Goal: Subscribe to service/newsletter

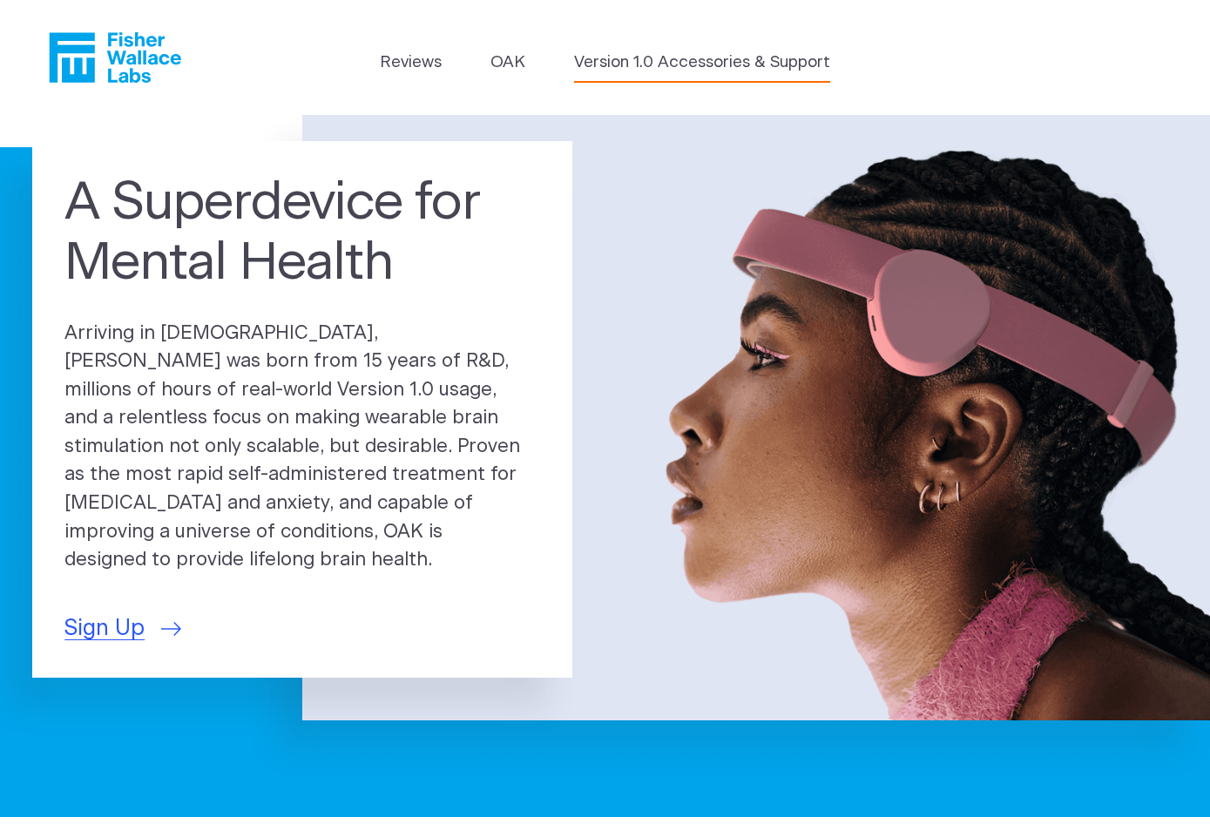
click at [603, 68] on link "Version 1.0 Accessories & Support" at bounding box center [702, 63] width 256 height 24
click at [117, 612] on span "Sign Up" at bounding box center [104, 628] width 80 height 33
click at [405, 65] on link "Reviews" at bounding box center [411, 63] width 62 height 24
click at [509, 63] on link "OAK" at bounding box center [507, 63] width 35 height 24
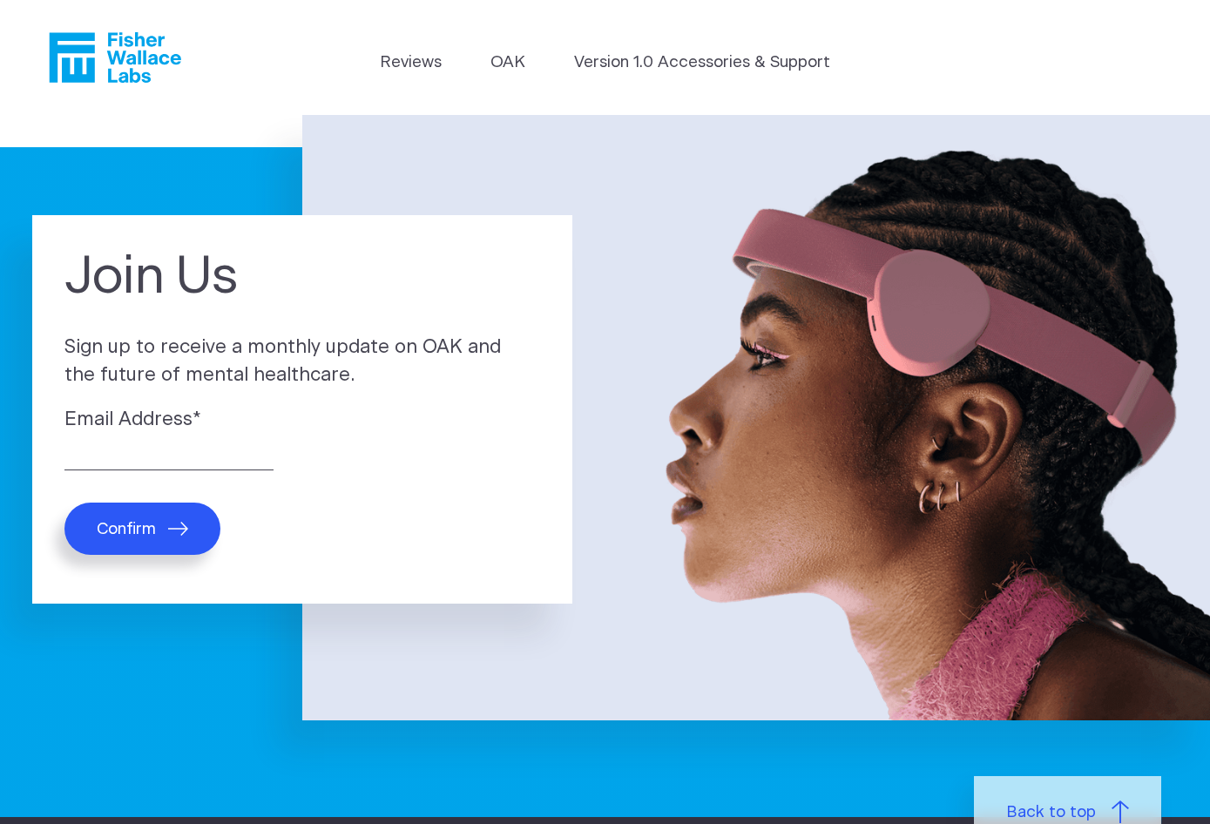
scroll to position [10, 0]
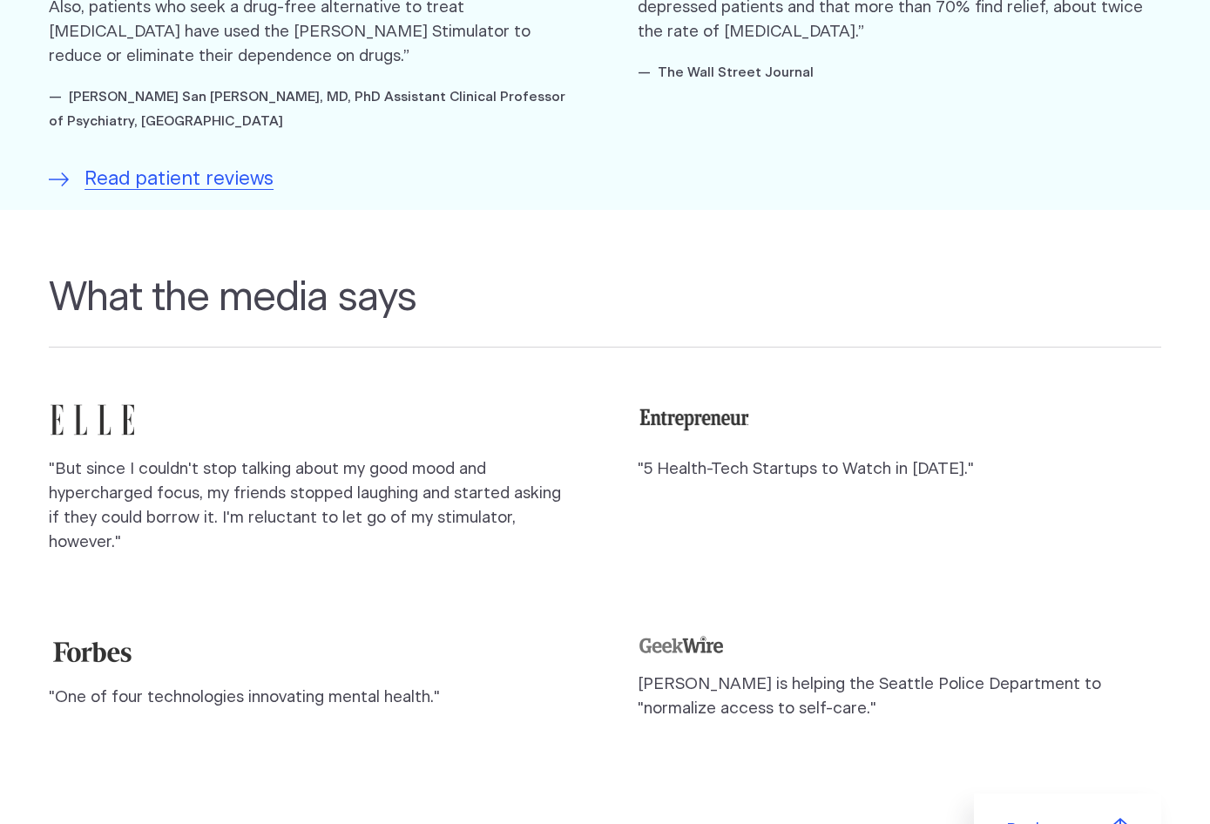
scroll to position [1356, 0]
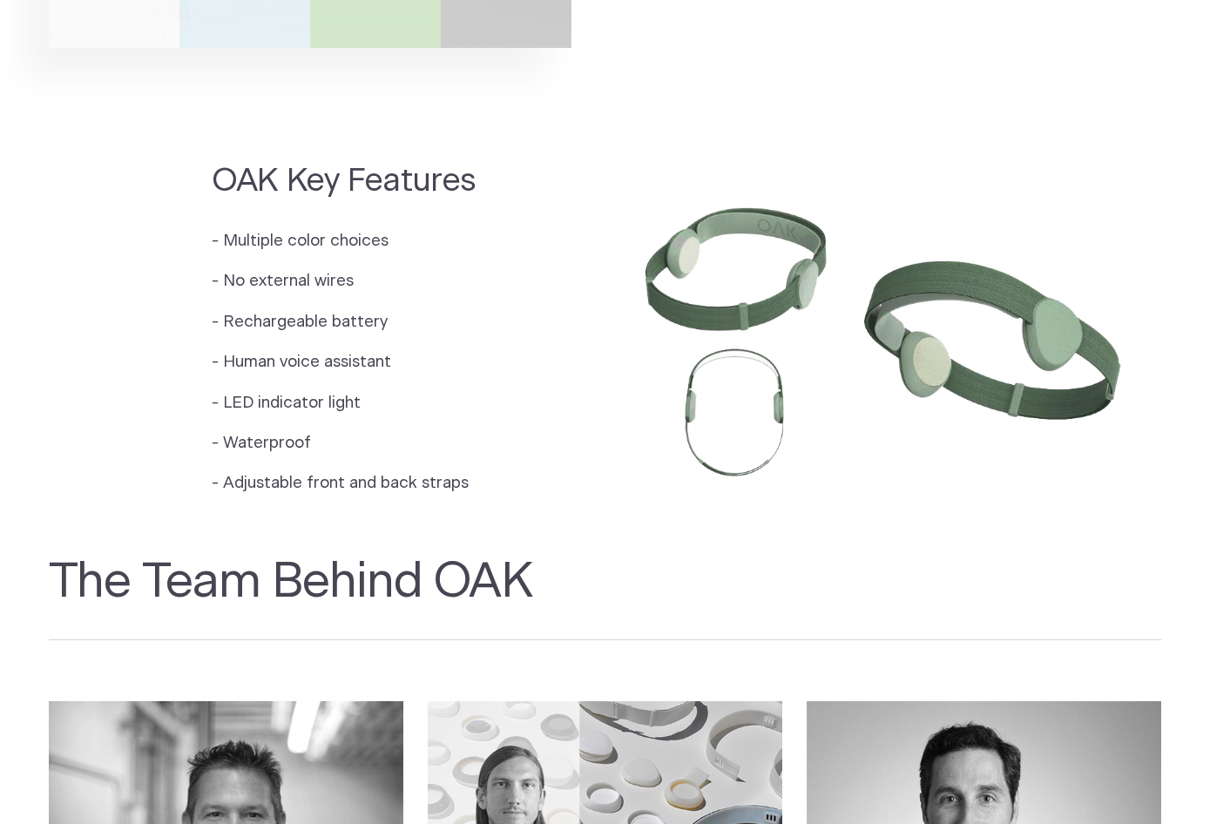
scroll to position [1448, 0]
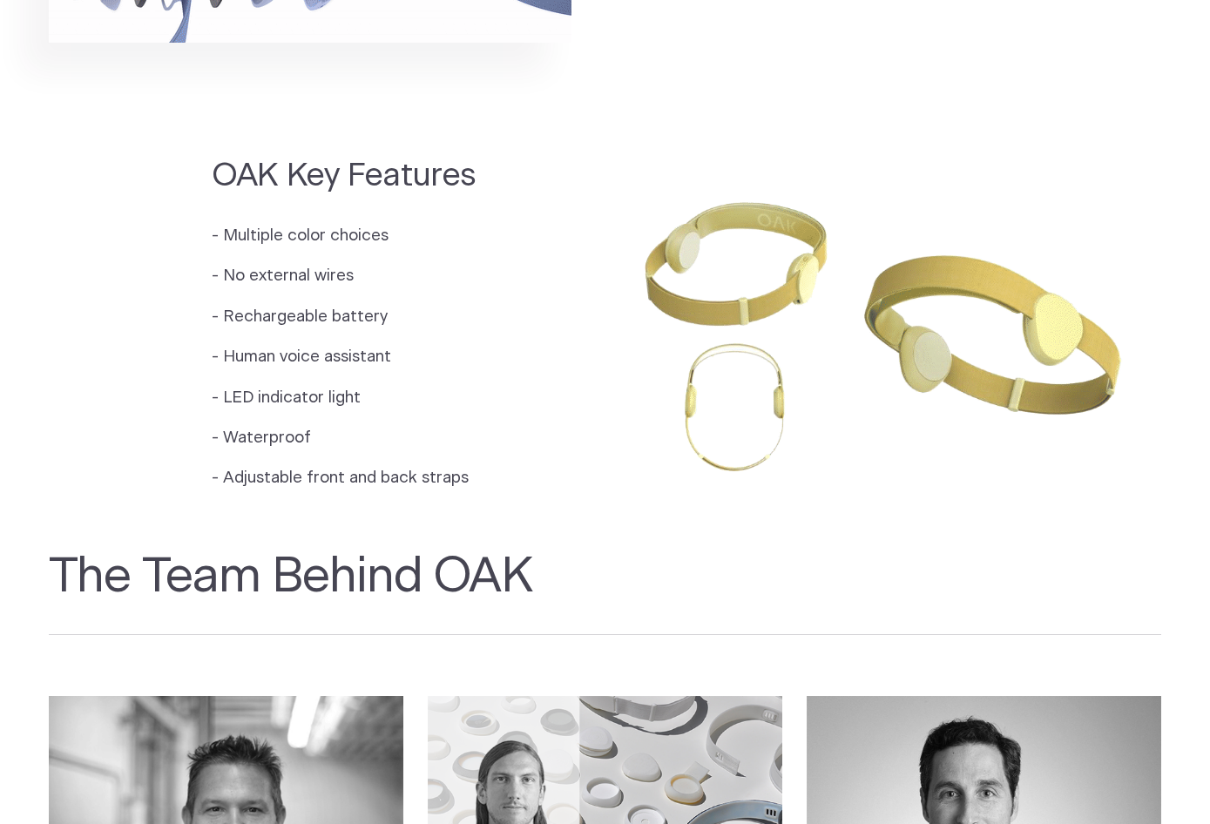
click at [469, 567] on h2 "The Team Behind OAK" at bounding box center [605, 591] width 1113 height 87
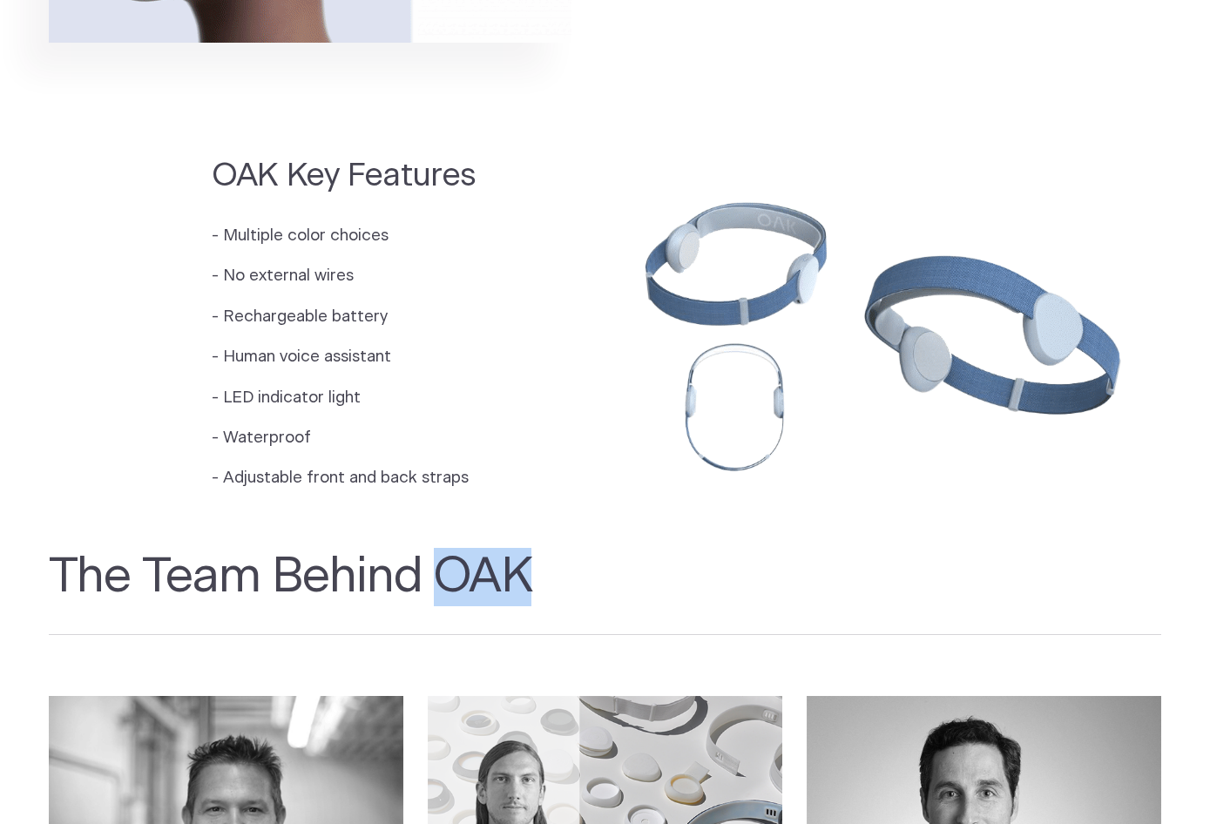
click at [469, 567] on h2 "The Team Behind OAK" at bounding box center [605, 591] width 1113 height 87
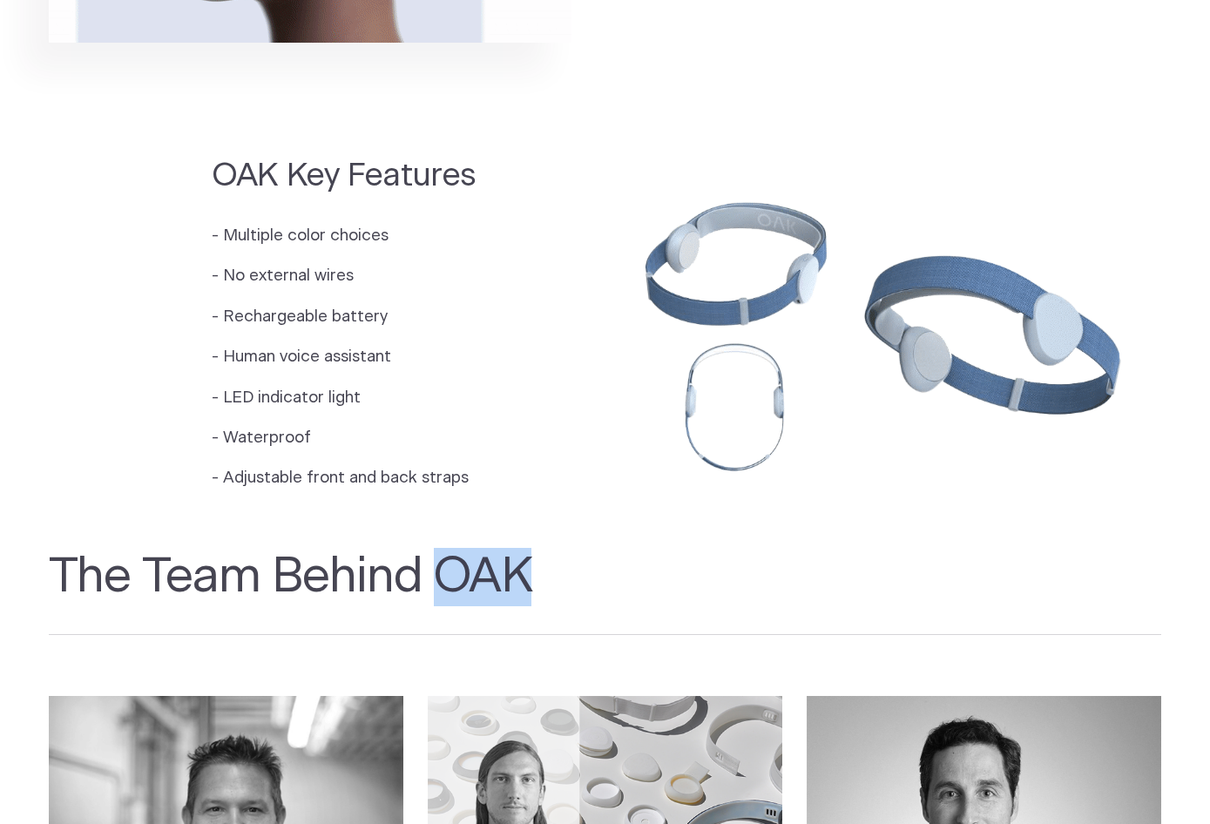
copy h2 "OAK"
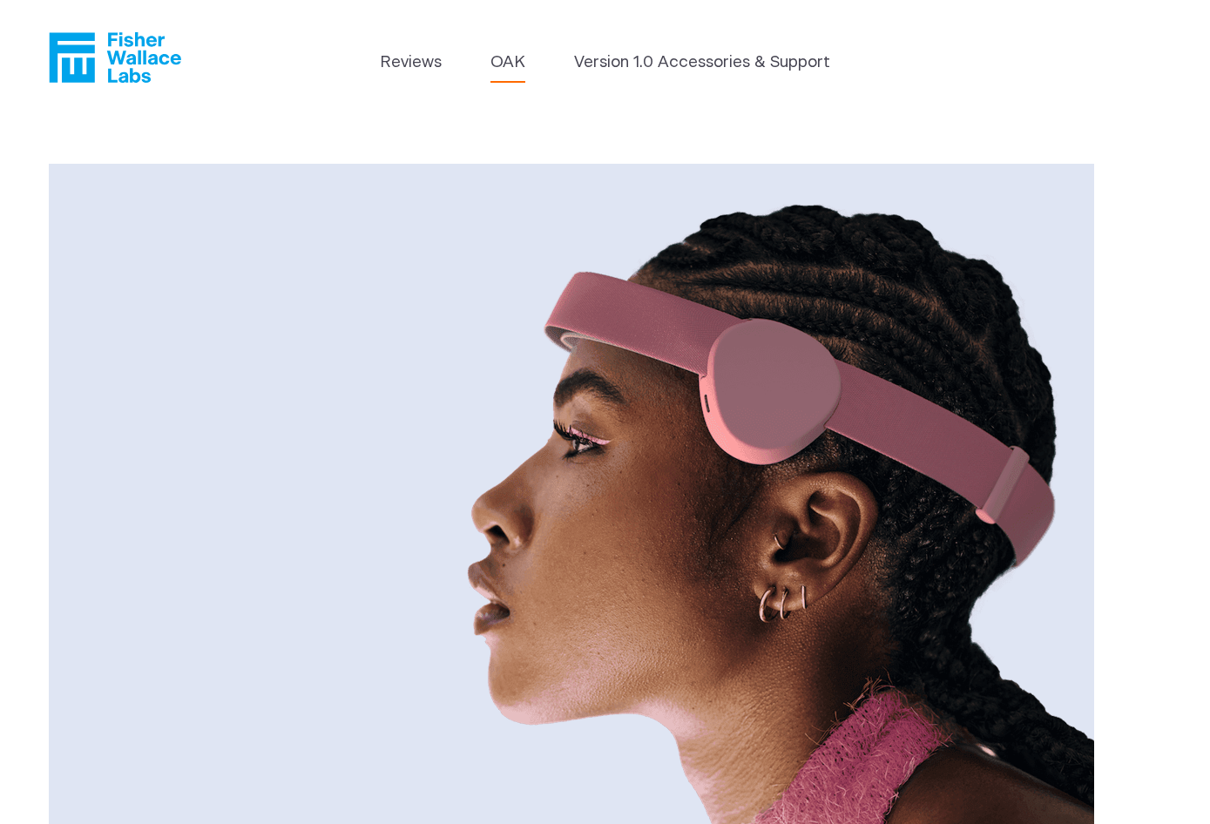
scroll to position [0, 0]
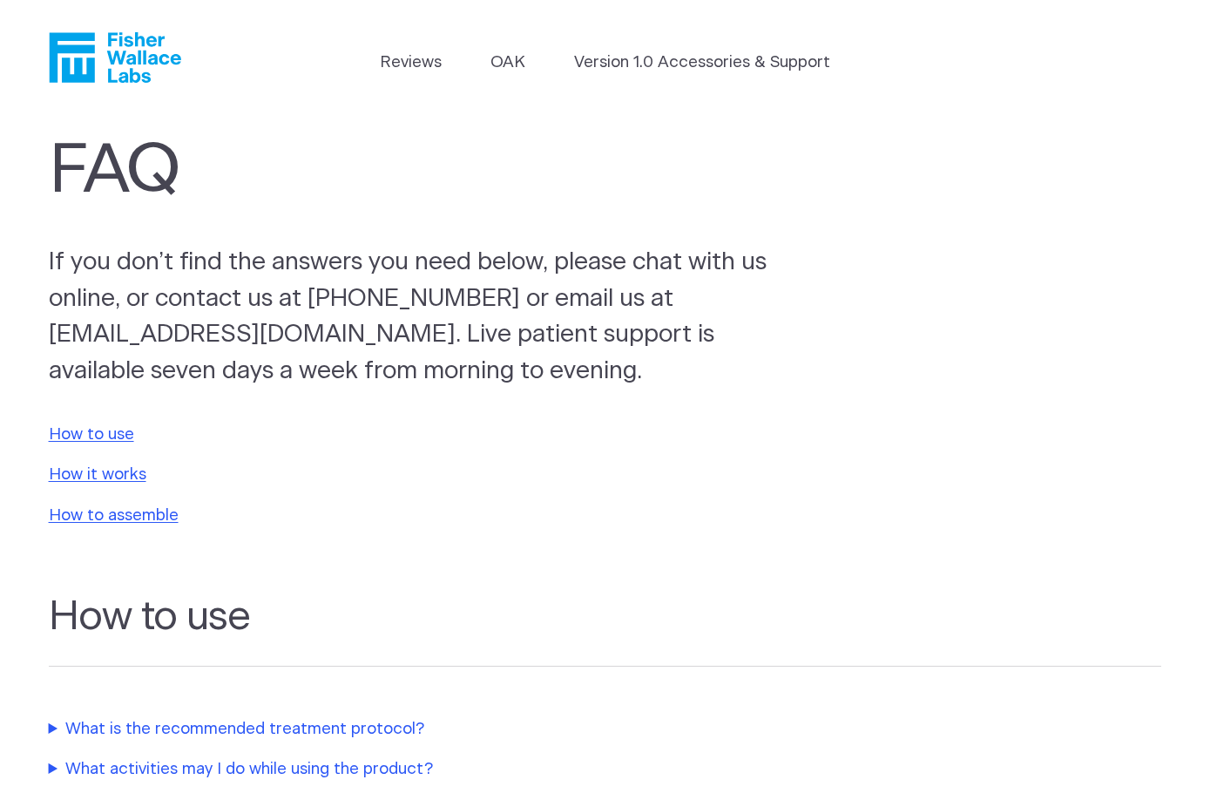
drag, startPoint x: 138, startPoint y: 57, endPoint x: 138, endPoint y: 77, distance: 20.0
click at [138, 77] on icon "Fisher Wallace" at bounding box center [121, 57] width 119 height 51
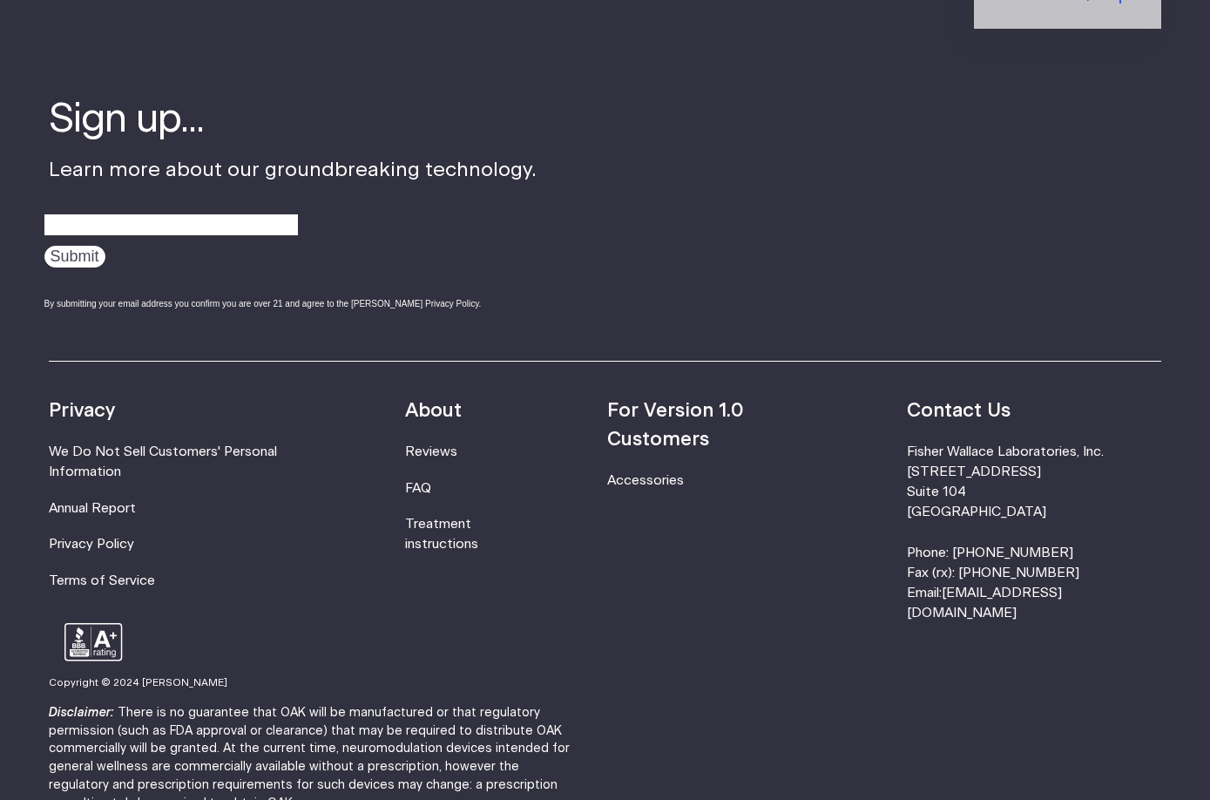
scroll to position [5482, 0]
drag, startPoint x: 1159, startPoint y: 493, endPoint x: 1003, endPoint y: 496, distance: 156.8
click at [1003, 496] on li "Fisher Wallace Laboratories, Inc. 630 Flushing Avenue Suite 104 Brooklyn, NY 11…" at bounding box center [1034, 532] width 254 height 181
copy li "[EMAIL_ADDRESS][DOMAIN_NAME]"
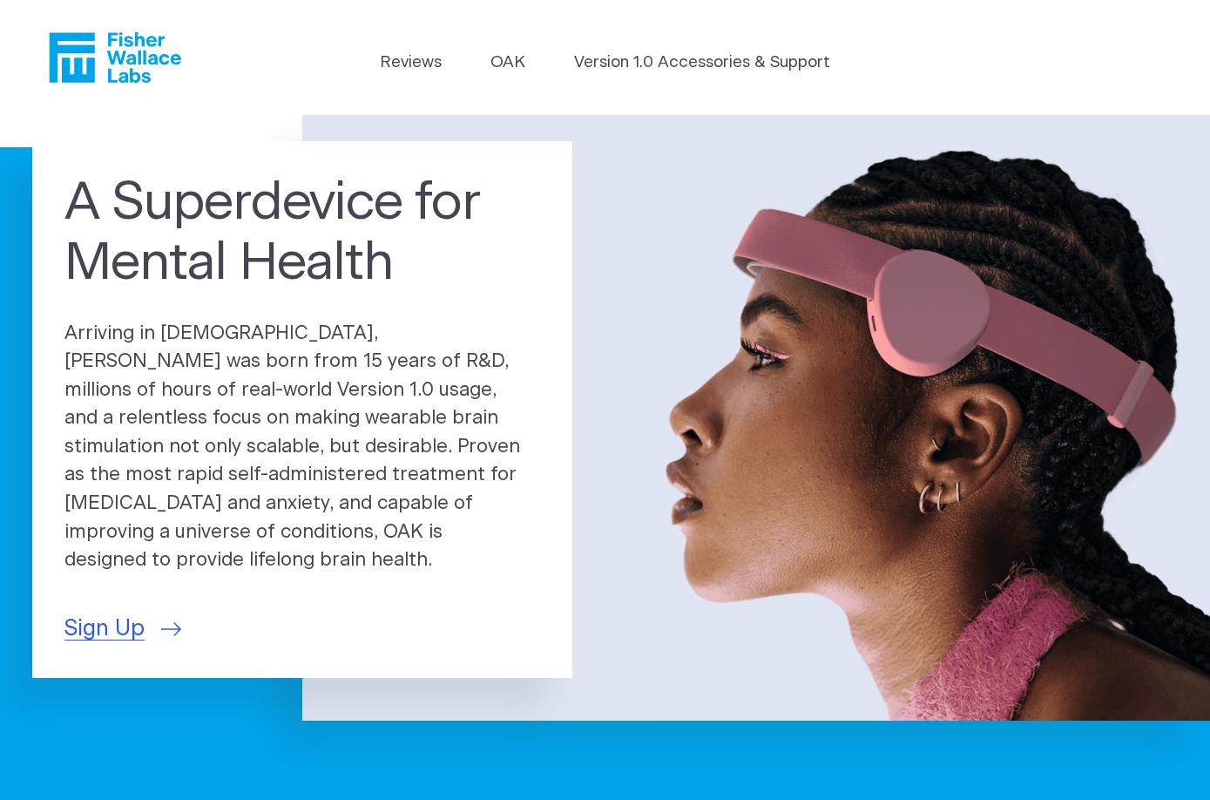
scroll to position [0, 0]
click at [216, 348] on p "Arriving in 2025, OAK was born from 15 years of R&D, millions of hours of real-…" at bounding box center [302, 447] width 476 height 255
copy p "OAK"
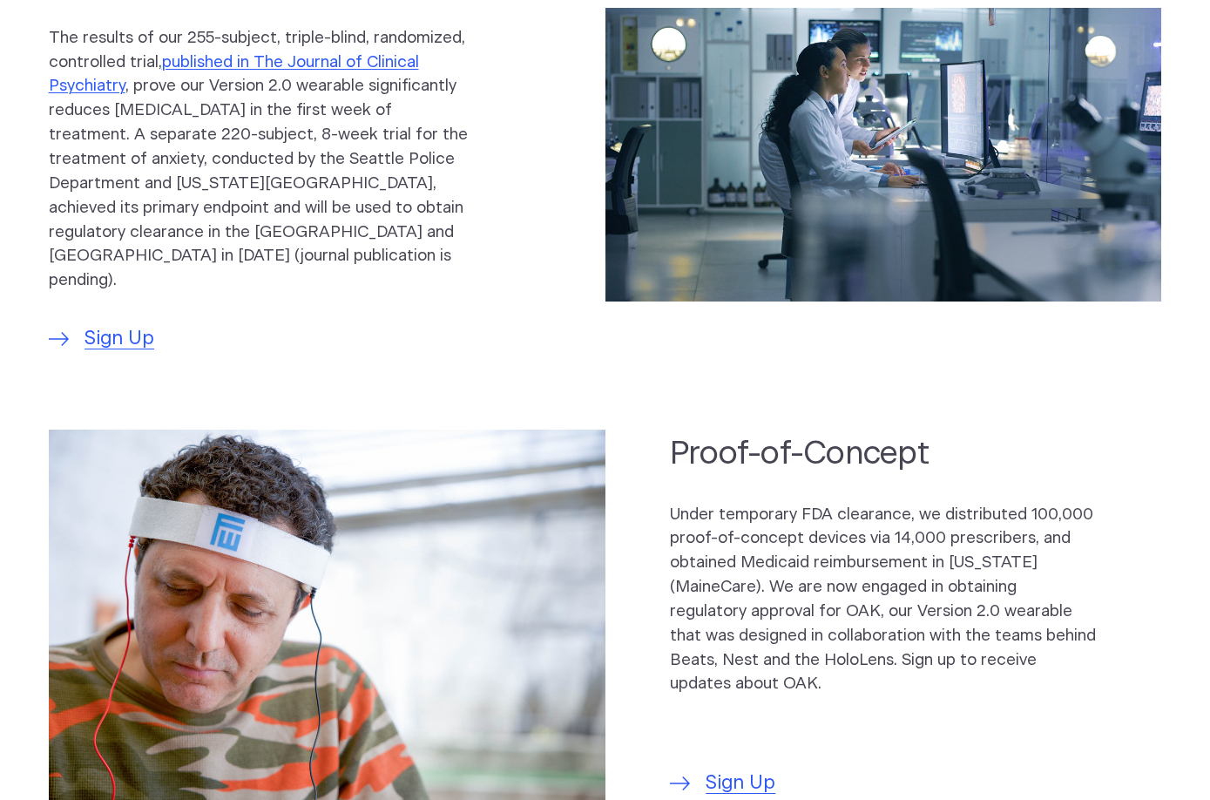
scroll to position [915, 0]
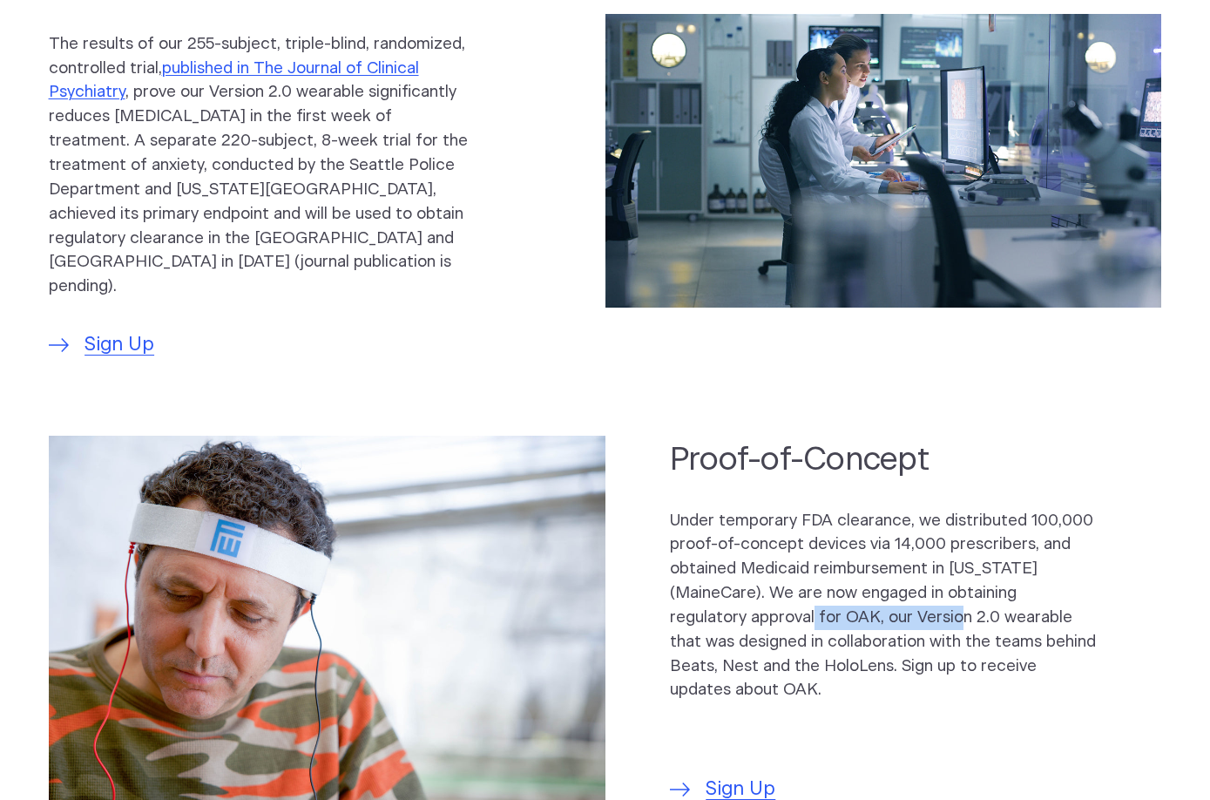
drag, startPoint x: 672, startPoint y: 597, endPoint x: 824, endPoint y: 586, distance: 151.9
click at [824, 586] on p "Under temporary FDA clearance, we distributed 100,000 proof-of-concept devices …" at bounding box center [883, 606] width 427 height 194
copy p "OAK, our Version 2.0"
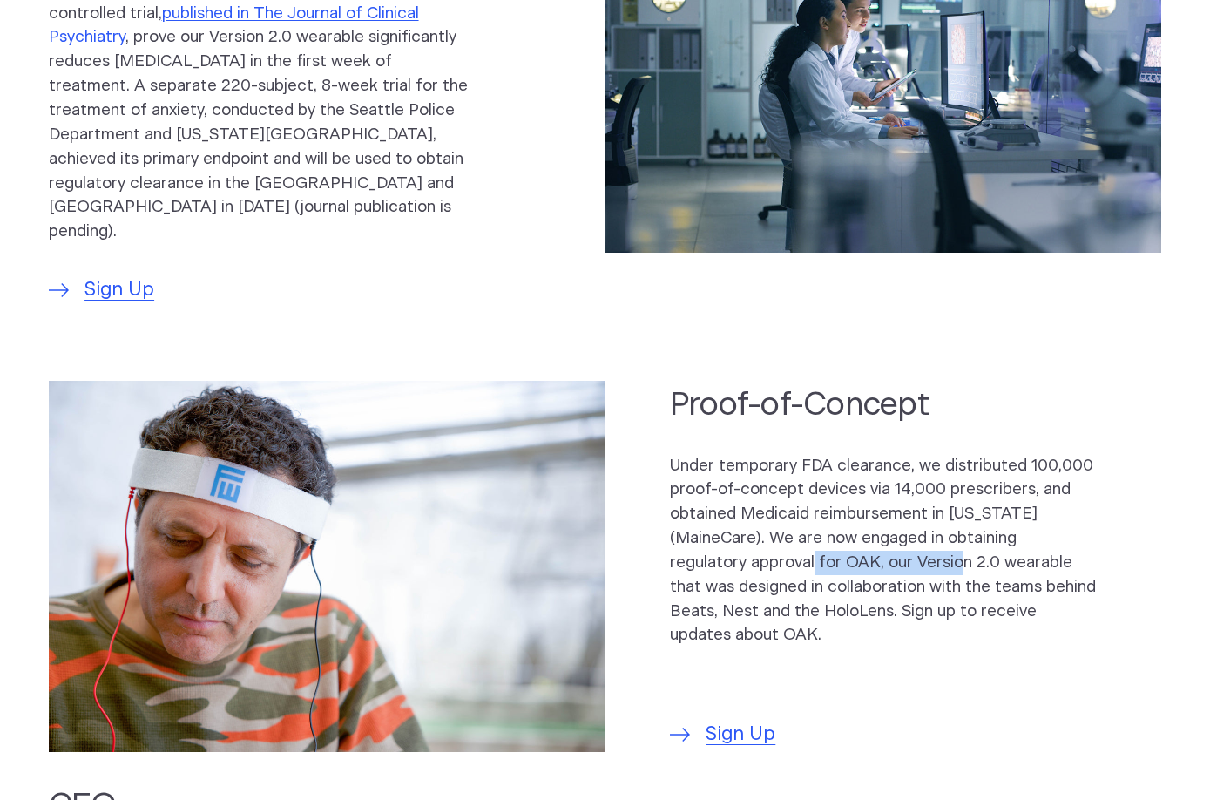
scroll to position [971, 0]
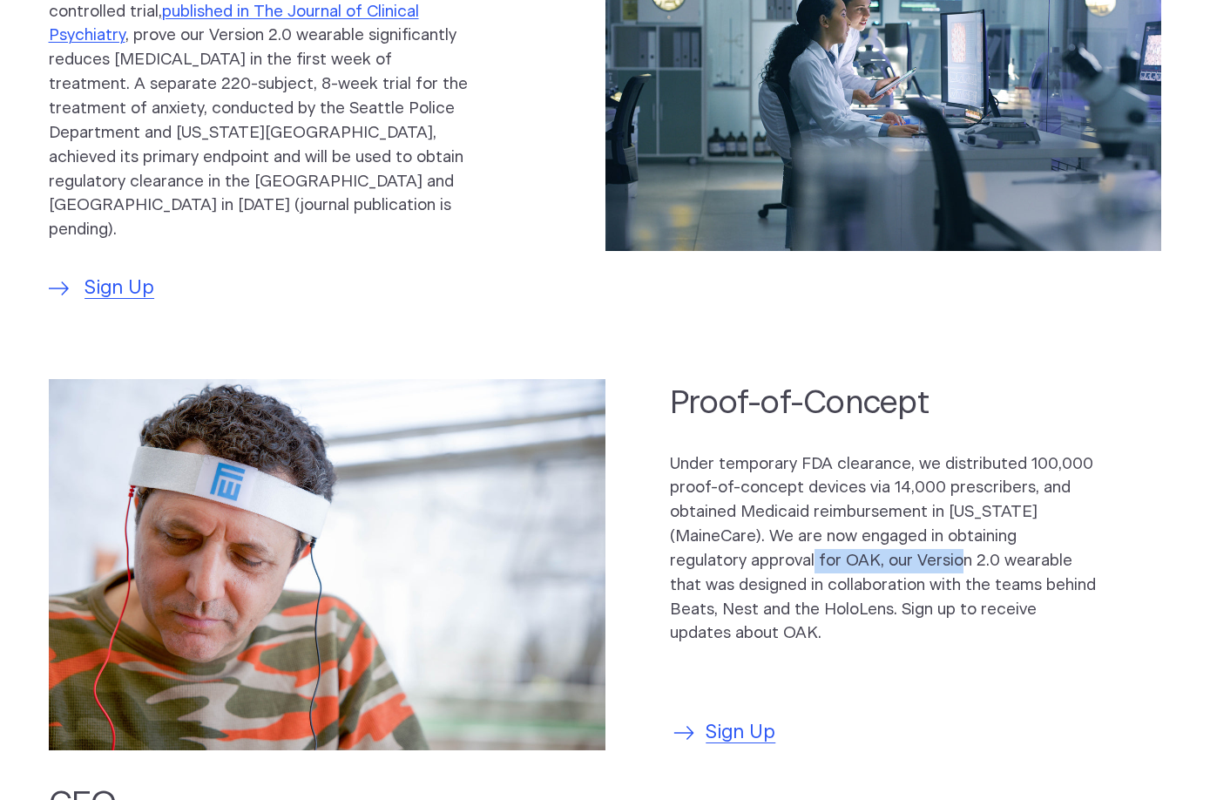
click at [755, 719] on span "Sign Up" at bounding box center [741, 733] width 70 height 29
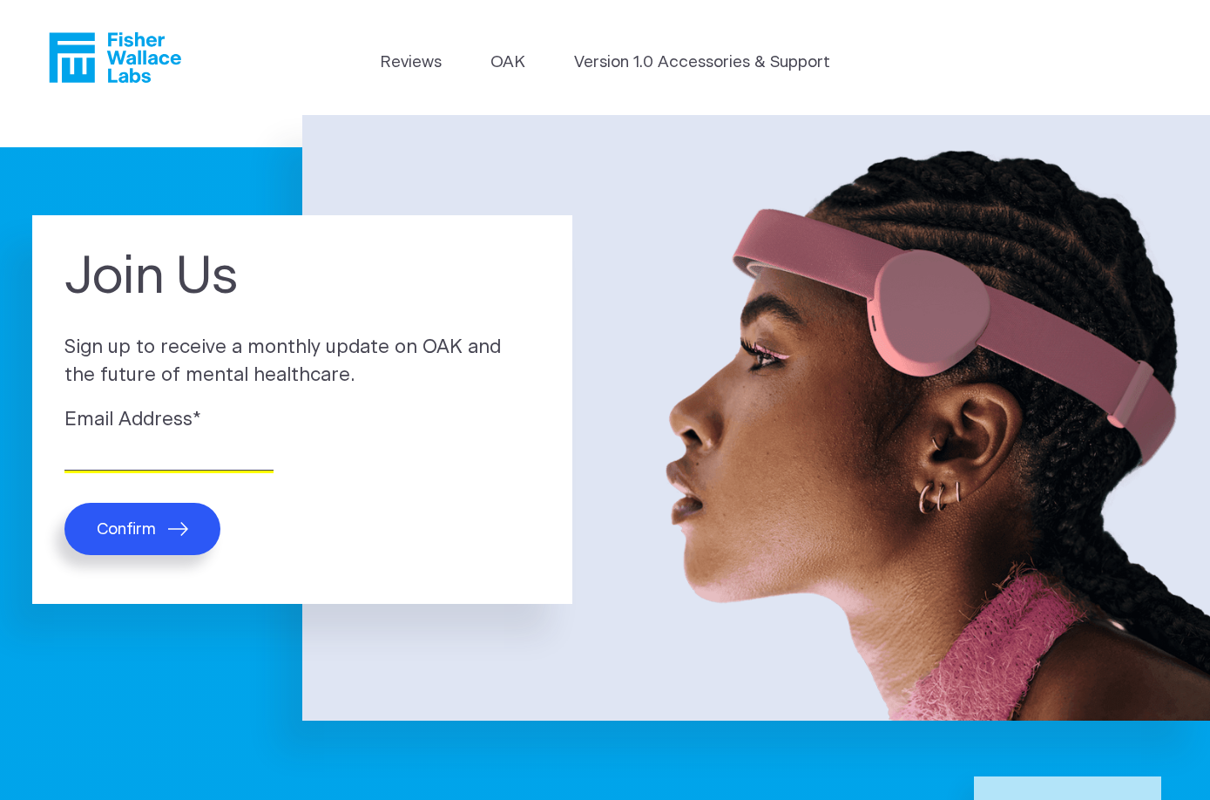
click at [164, 461] on input "Email Address *" at bounding box center [168, 456] width 209 height 27
type input "klshelley67@gmail.com"
click at [163, 520] on button "Confirm" at bounding box center [142, 529] width 156 height 52
